Goal: Find specific page/section: Find specific page/section

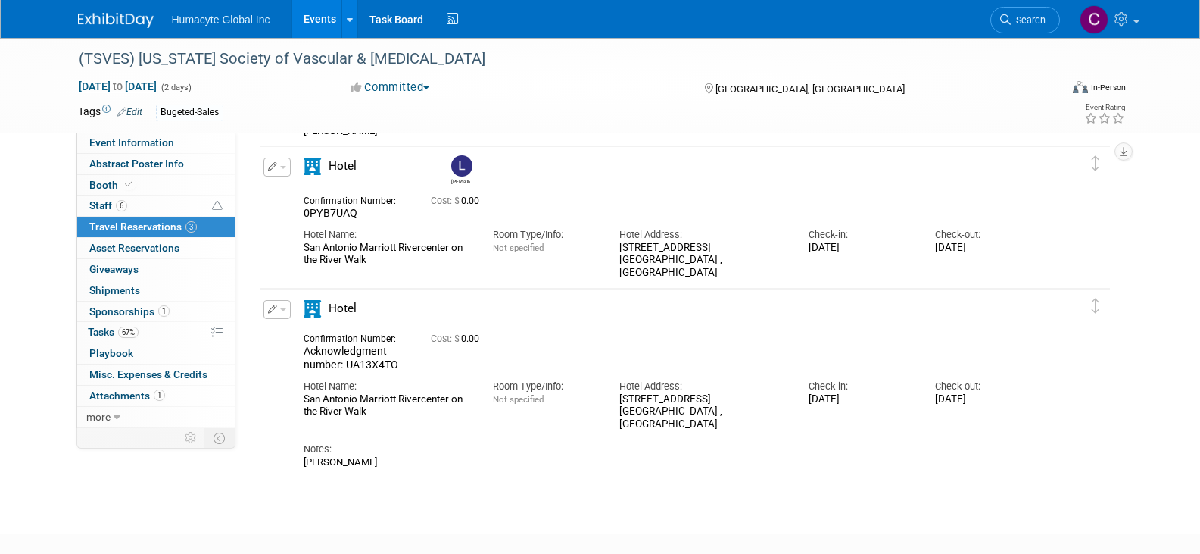
scroll to position [227, 0]
click at [136, 226] on span "Travel Reservations 3" at bounding box center [143, 226] width 108 height 12
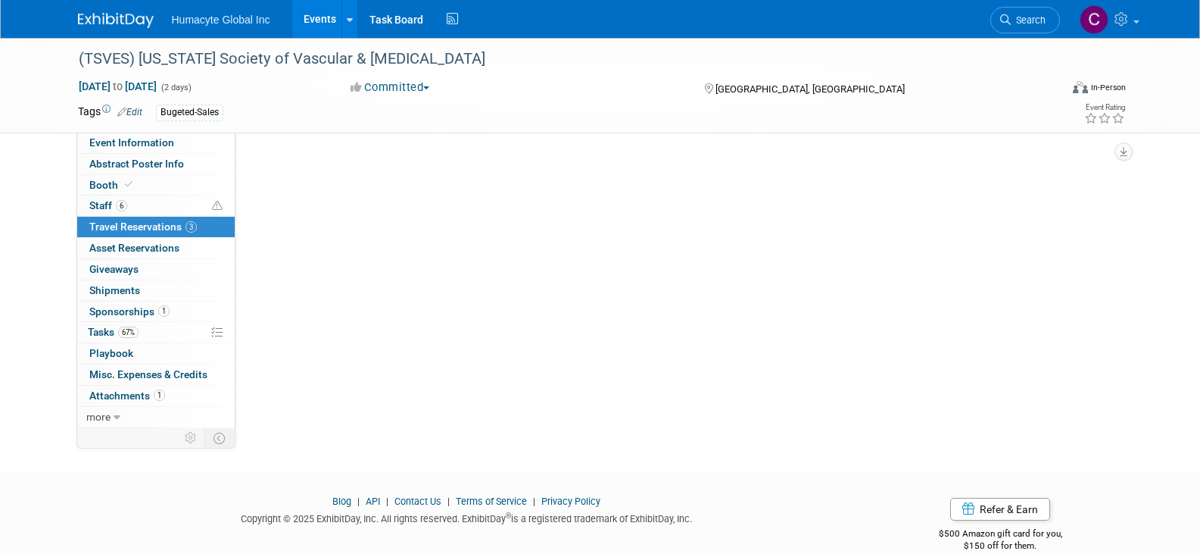
scroll to position [0, 0]
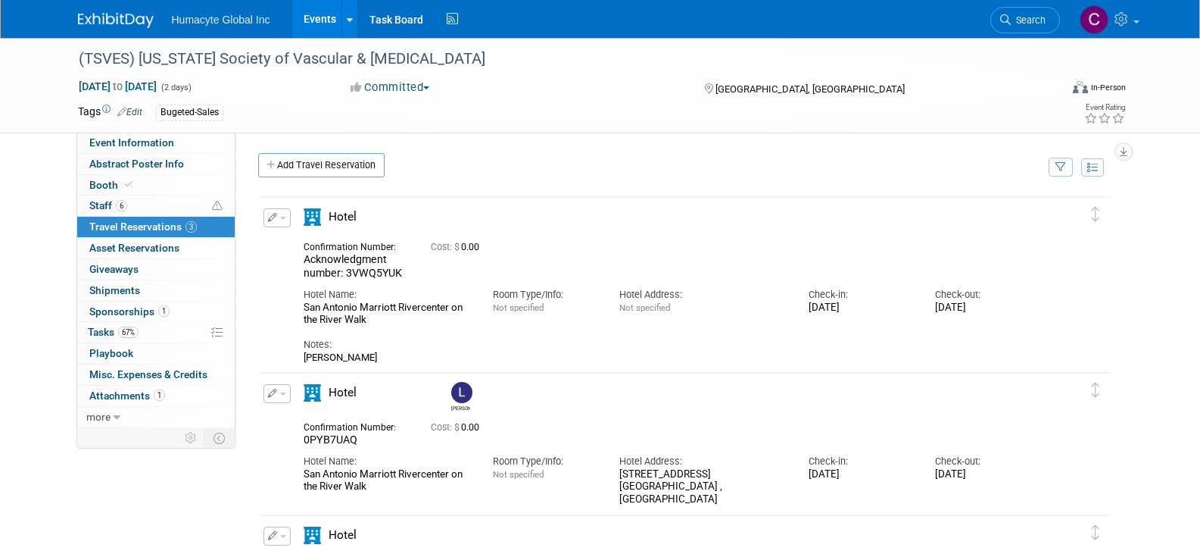
click at [322, 15] on link "Events" at bounding box center [319, 19] width 55 height 38
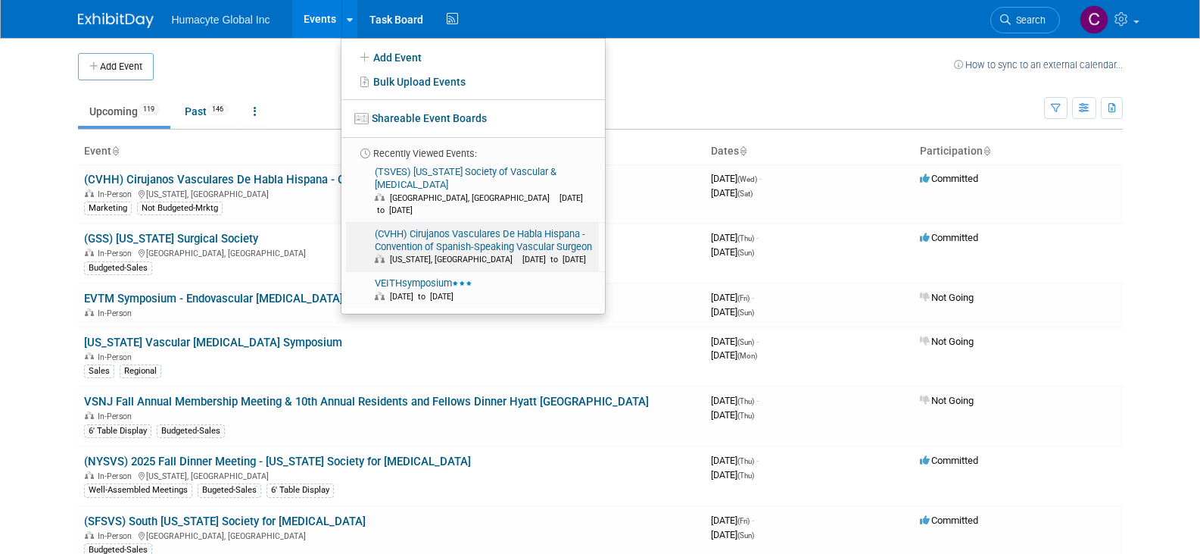
click at [407, 223] on link "(CVHH) Cirujanos Vasculares De Habla Hispana - Convention of Spanish-Speaking V…" at bounding box center [472, 247] width 253 height 49
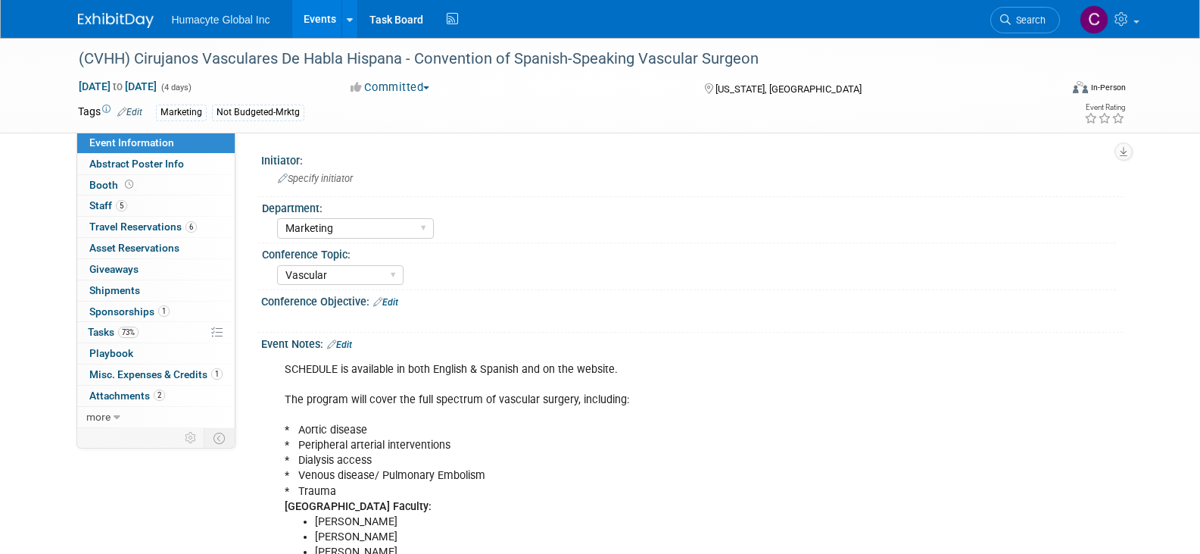
select select "Marketing"
select select "Vascular"
select select "Northeast"
click at [381, 32] on link "Task Board" at bounding box center [396, 19] width 76 height 38
